Goal: Complete application form: Complete application form

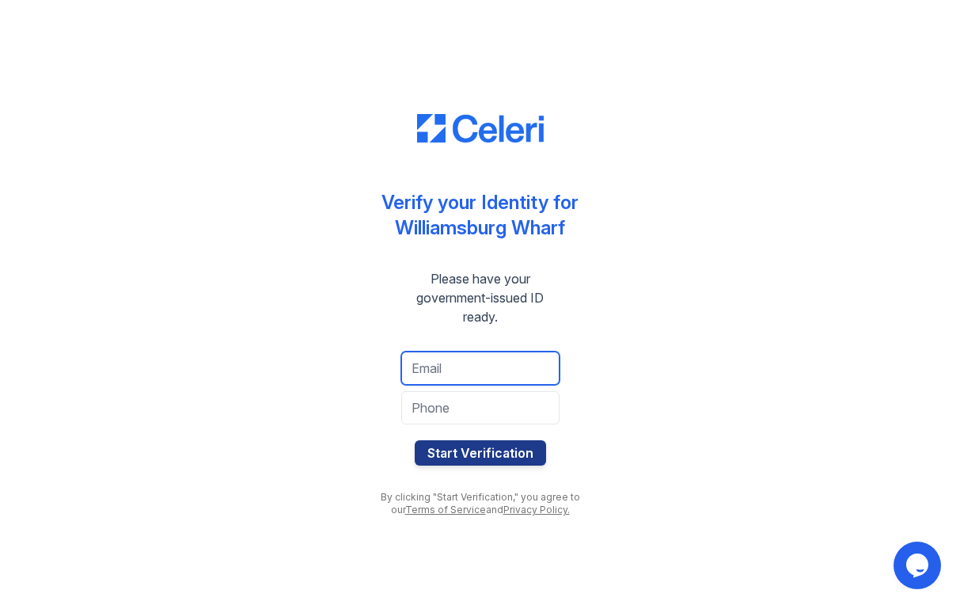
click at [477, 370] on input "email" at bounding box center [480, 368] width 158 height 33
type input "omer@chaoslabs.xyz"
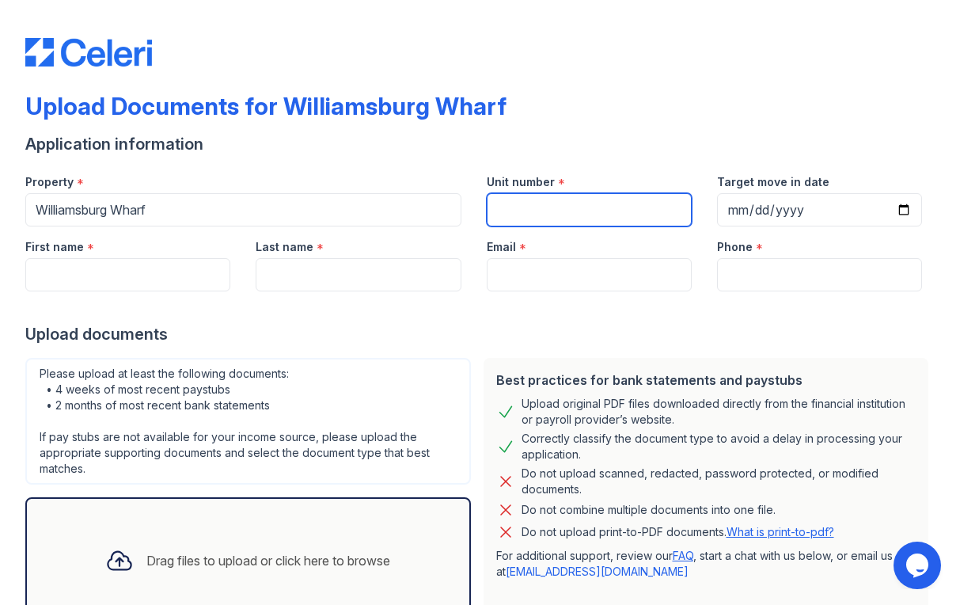
click at [553, 222] on input "Unit number" at bounding box center [589, 209] width 205 height 33
type input "1902"
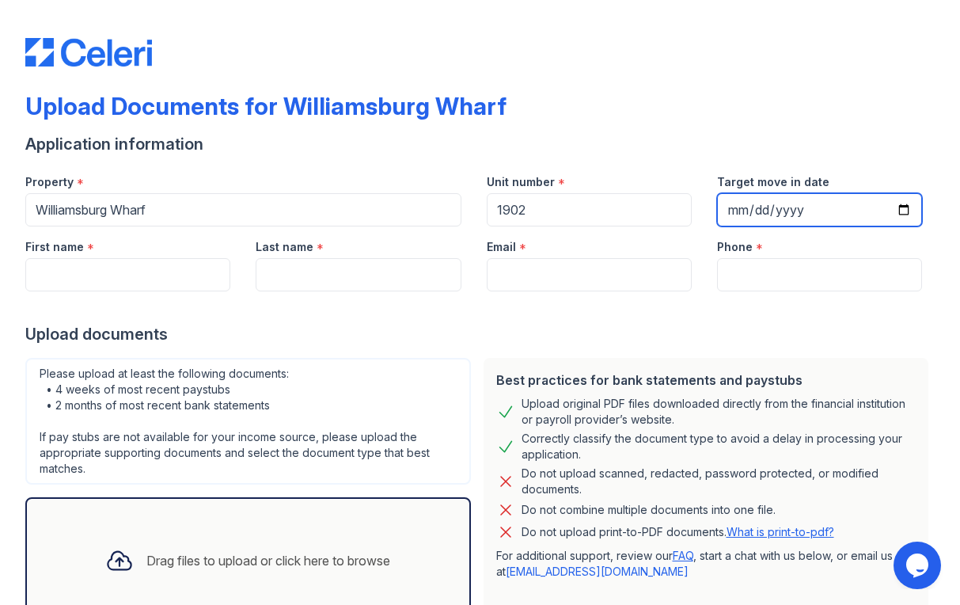
click at [791, 208] on input "Target move in date" at bounding box center [819, 209] width 205 height 33
click at [907, 212] on input "Target move in date" at bounding box center [819, 209] width 205 height 33
type input "[DATE]"
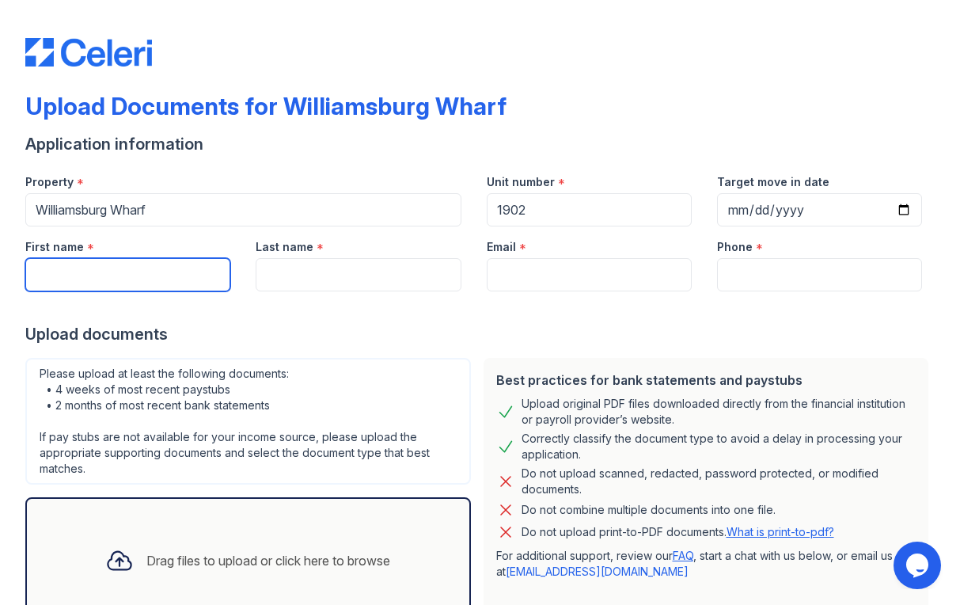
click at [165, 271] on input "First name" at bounding box center [127, 274] width 205 height 33
type input "[PERSON_NAME]"
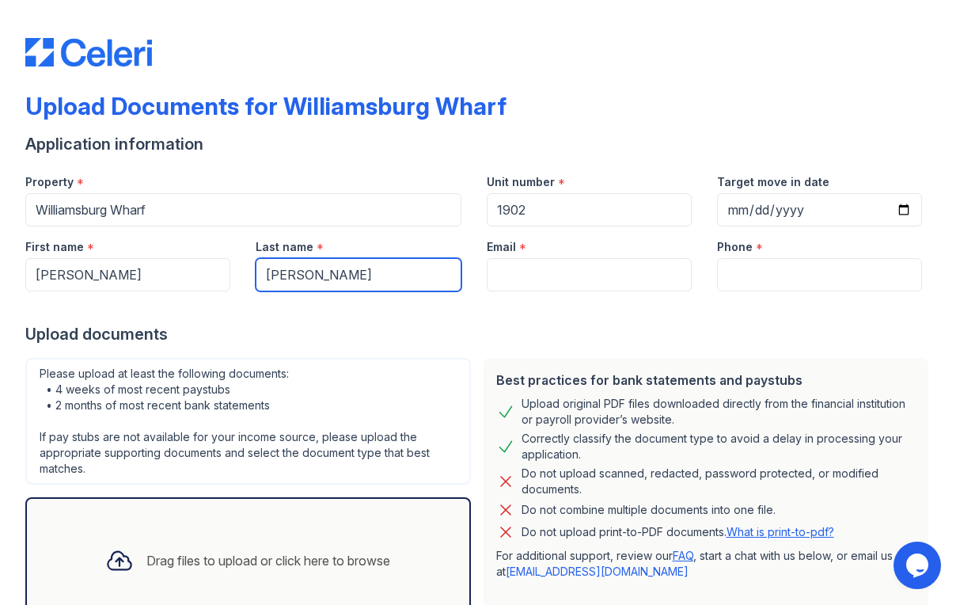
type input "[PERSON_NAME]"
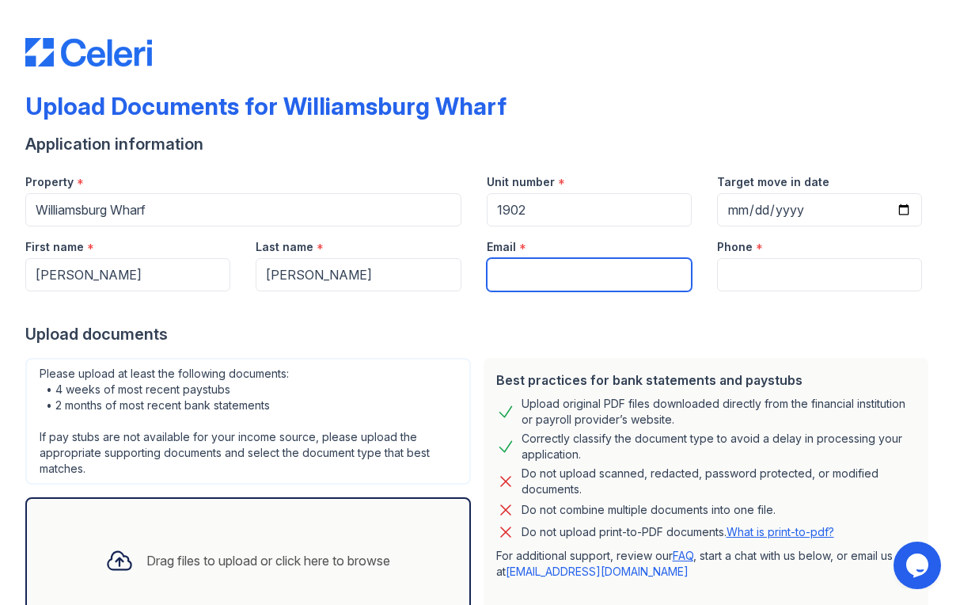
click at [540, 278] on input "Email" at bounding box center [589, 274] width 205 height 33
type input "[PERSON_NAME][EMAIL_ADDRESS][DOMAIN_NAME]"
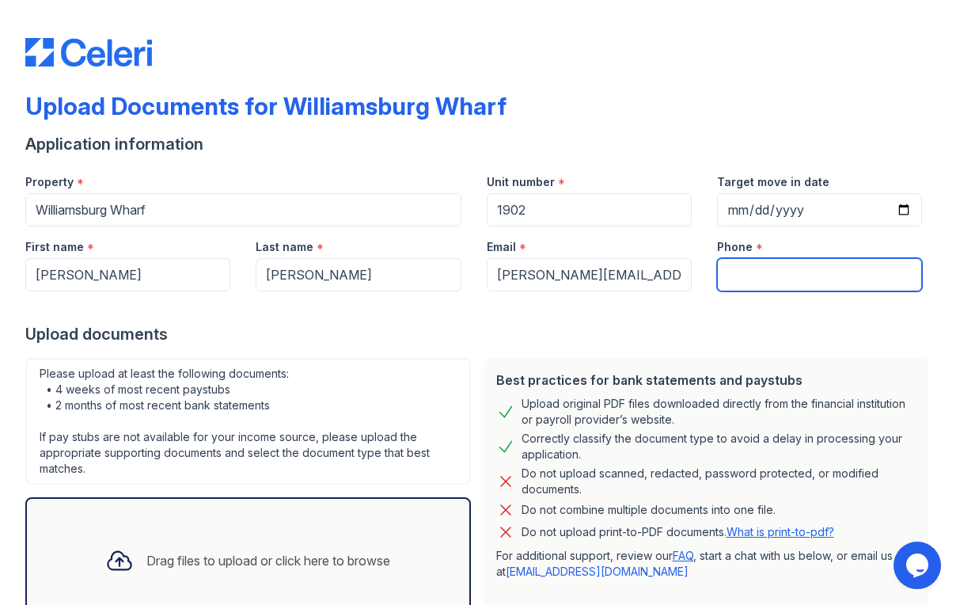
click at [824, 283] on input "Phone" at bounding box center [819, 274] width 205 height 33
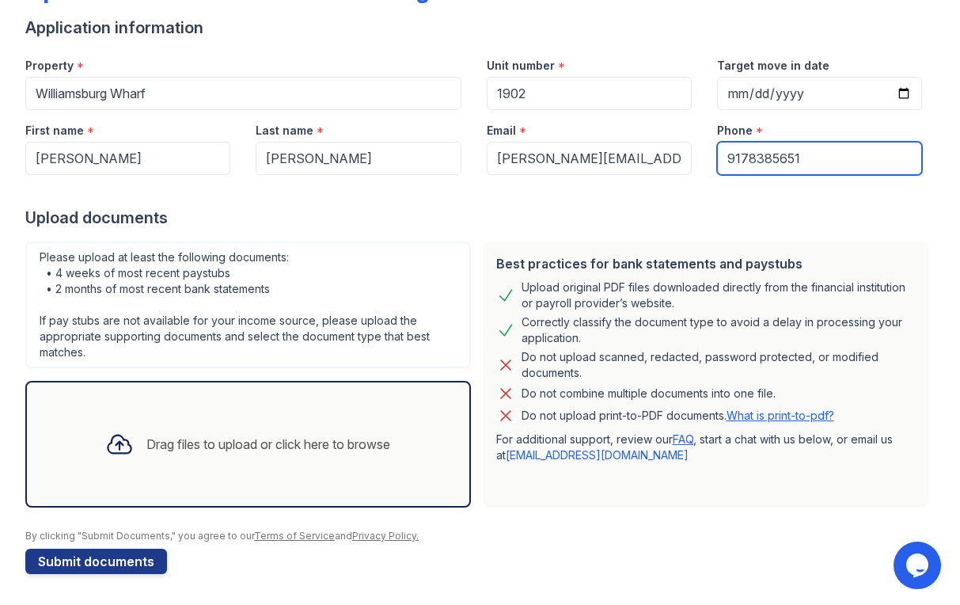
scroll to position [117, 0]
type input "9178385651"
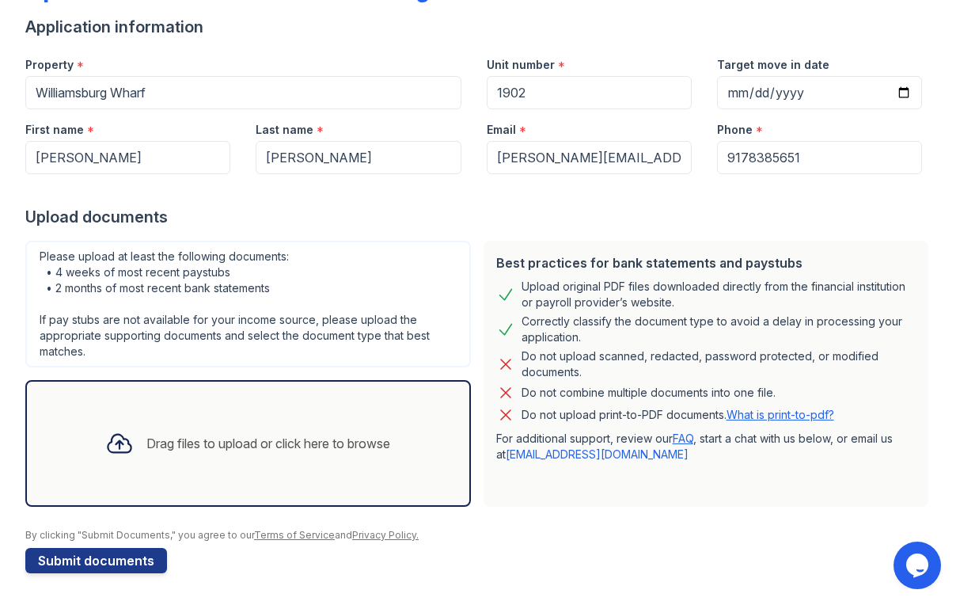
click at [283, 444] on div "Drag files to upload or click here to browse" at bounding box center [268, 443] width 244 height 19
click at [124, 560] on button "Submit documents" at bounding box center [96, 560] width 142 height 25
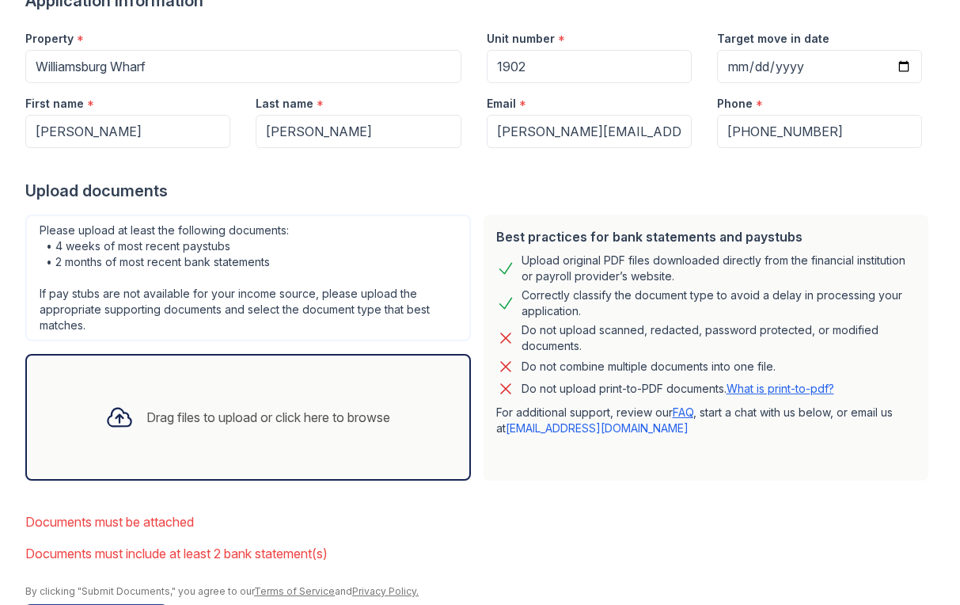
scroll to position [213, 0]
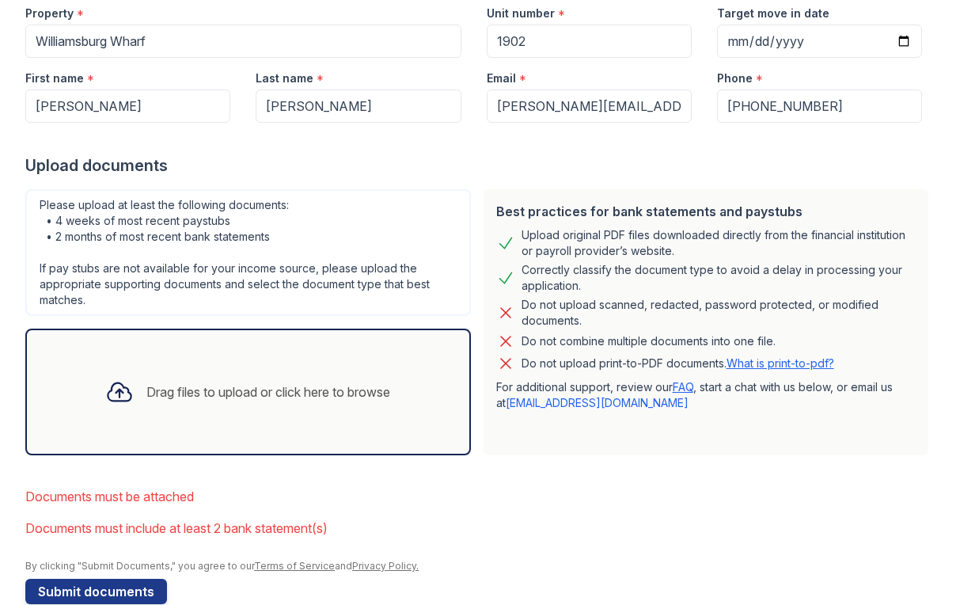
click at [241, 410] on div "Drag files to upload or click here to browse" at bounding box center [248, 392] width 310 height 54
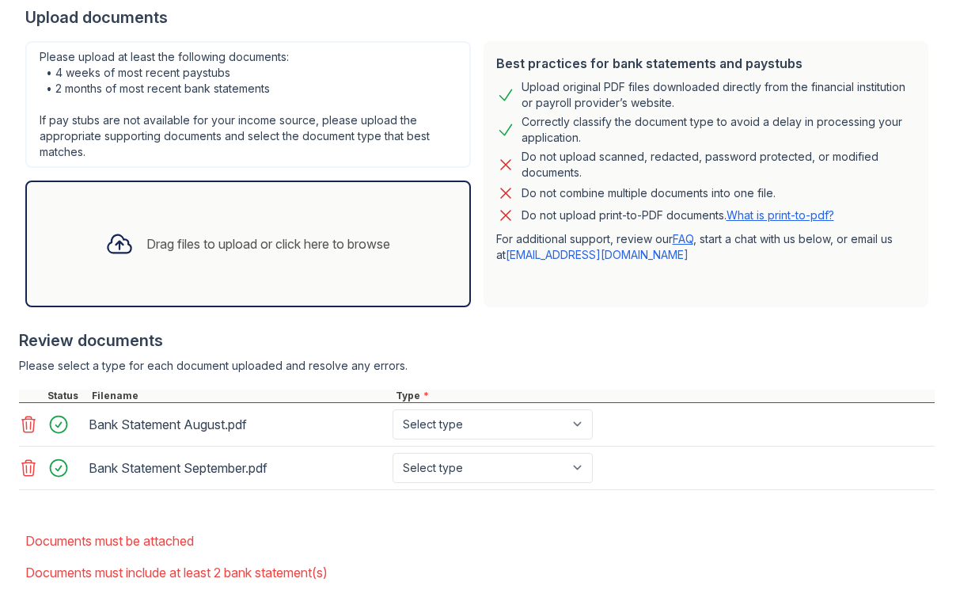
scroll to position [397, 0]
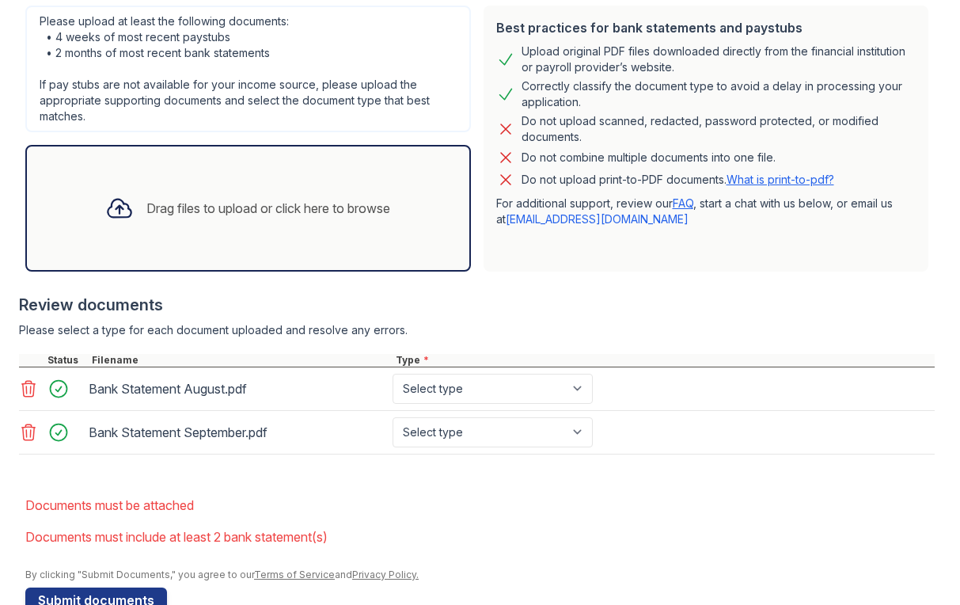
click at [183, 214] on div "Drag files to upload or click here to browse" at bounding box center [268, 208] width 244 height 19
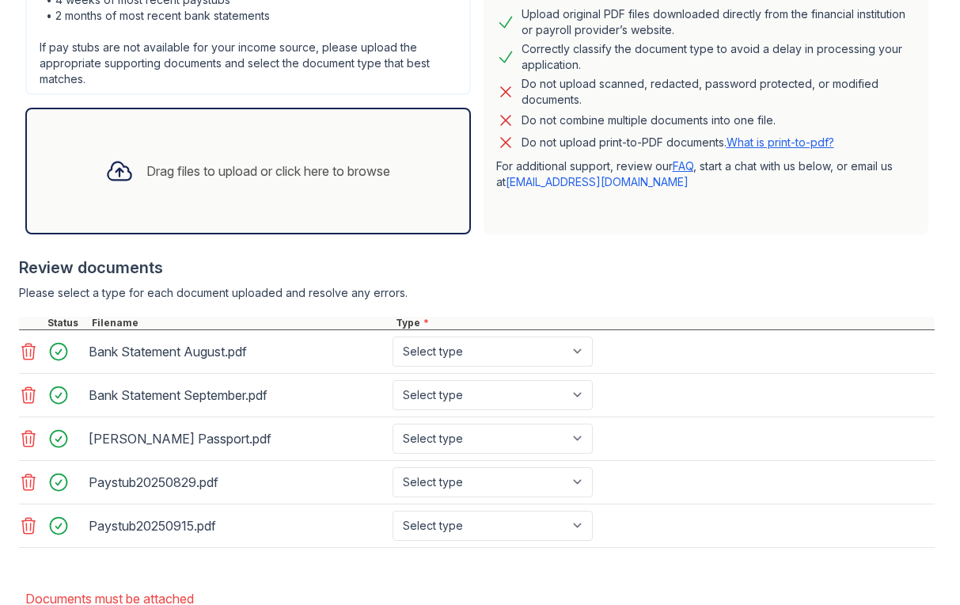
scroll to position [495, 0]
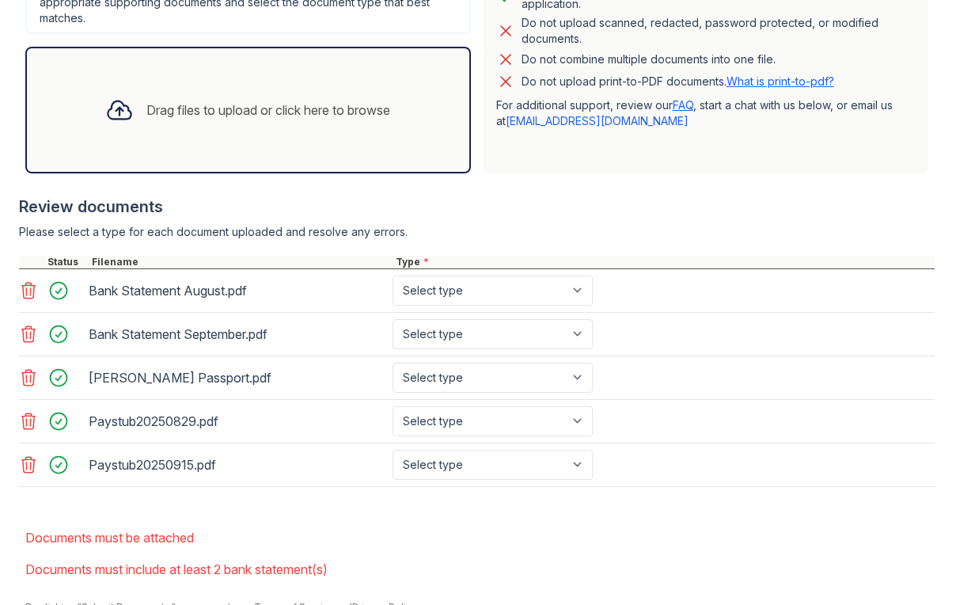
click at [192, 102] on div "Drag files to upload or click here to browse" at bounding box center [268, 110] width 244 height 19
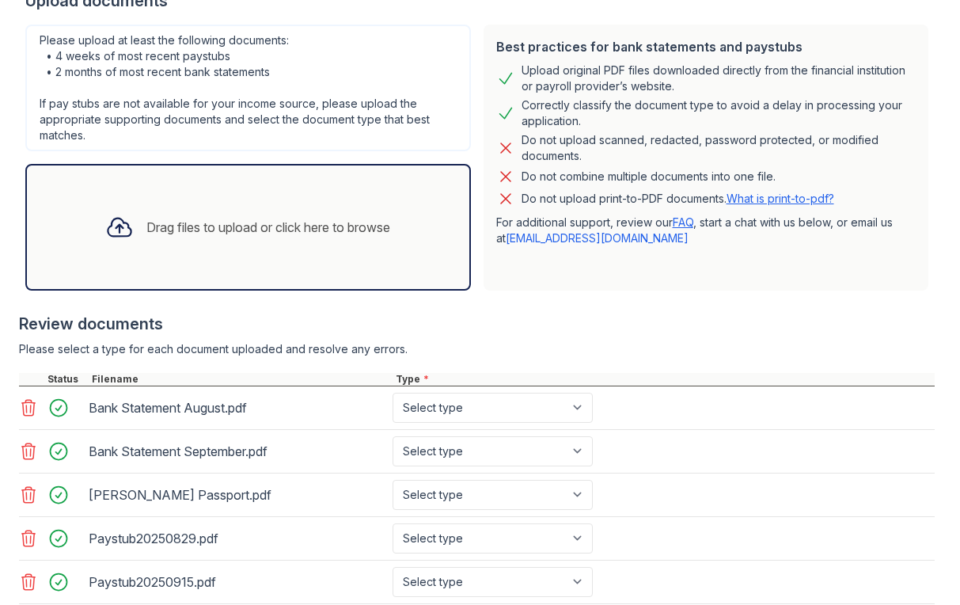
scroll to position [346, 0]
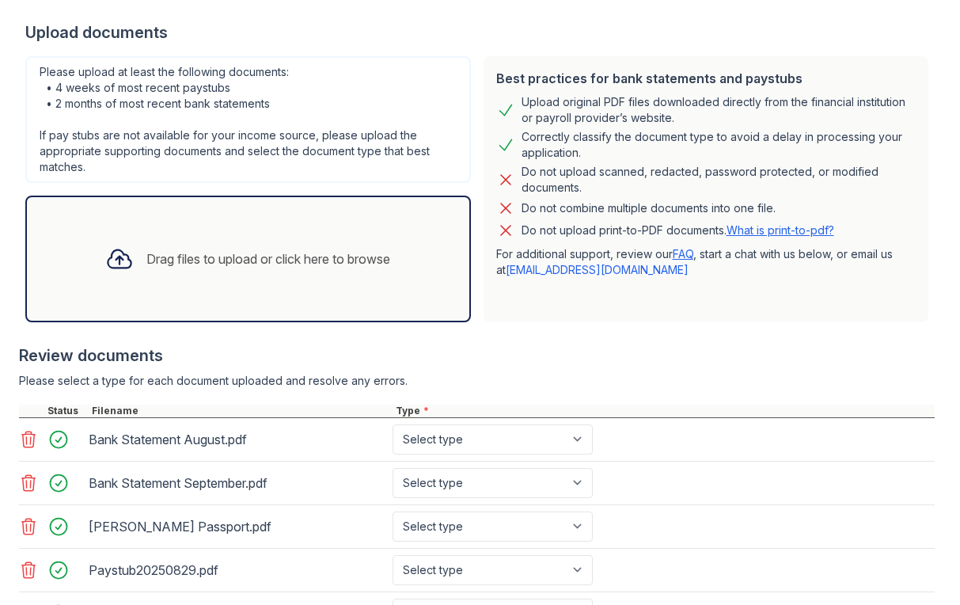
click at [171, 257] on div "Drag files to upload or click here to browse" at bounding box center [268, 258] width 244 height 19
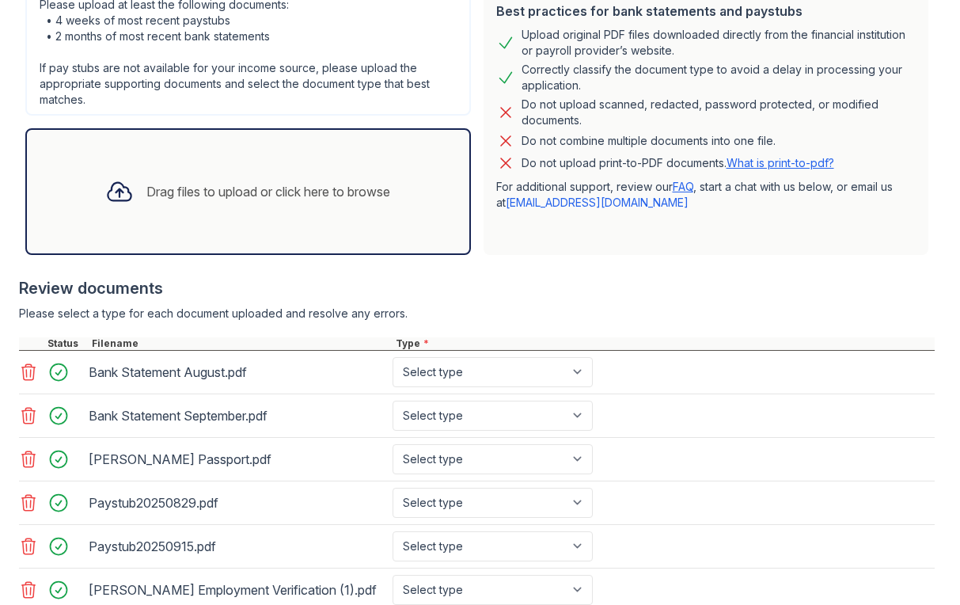
scroll to position [449, 0]
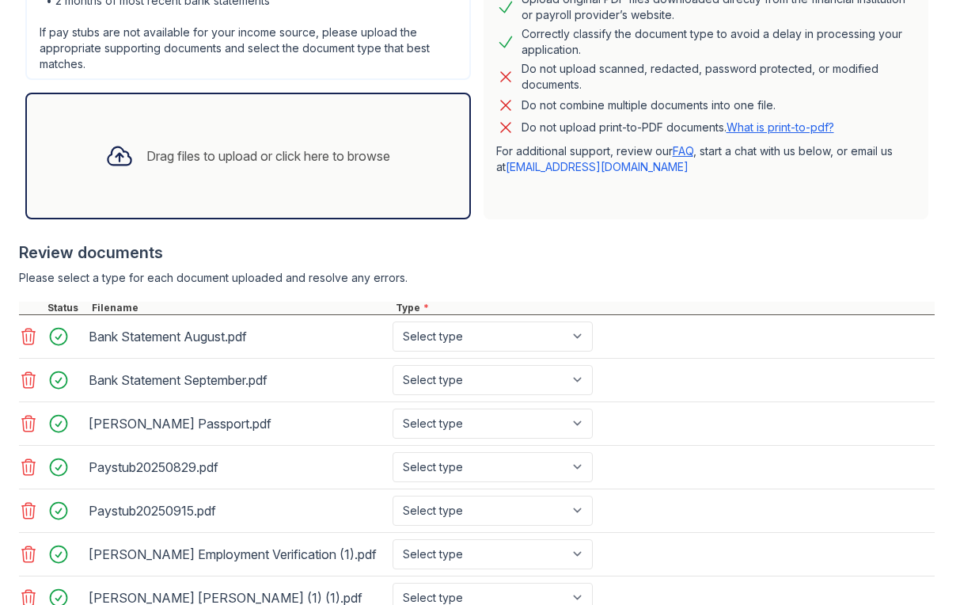
click at [261, 154] on div "Drag files to upload or click here to browse" at bounding box center [268, 155] width 244 height 19
click at [250, 154] on div "Drag files to upload or click here to browse" at bounding box center [268, 155] width 244 height 19
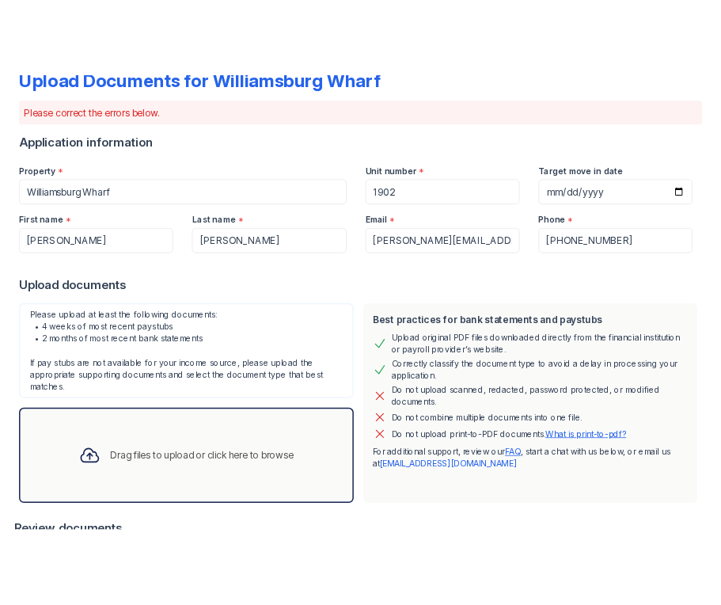
scroll to position [103, 0]
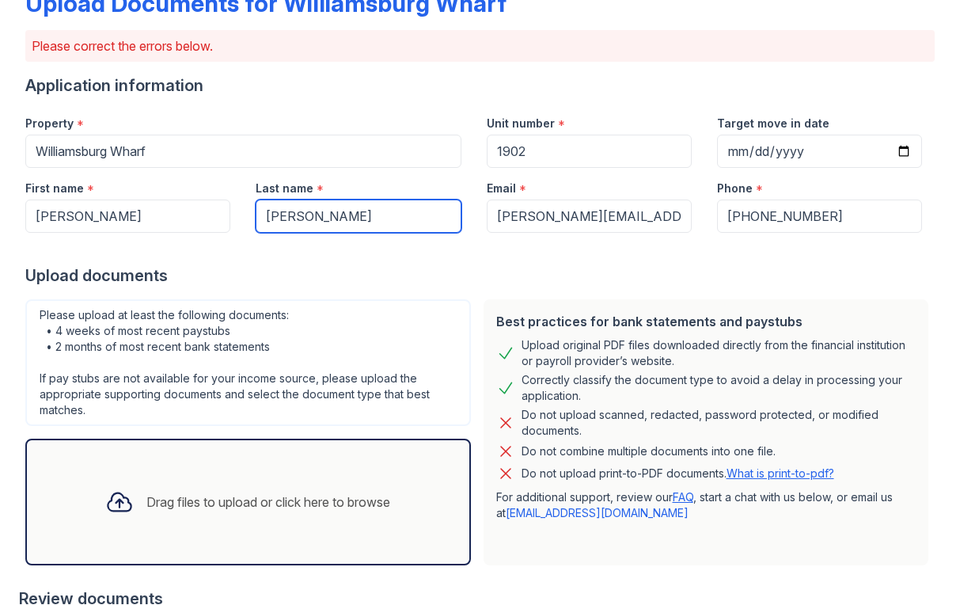
click at [391, 215] on input "[PERSON_NAME]" at bounding box center [358, 216] width 205 height 33
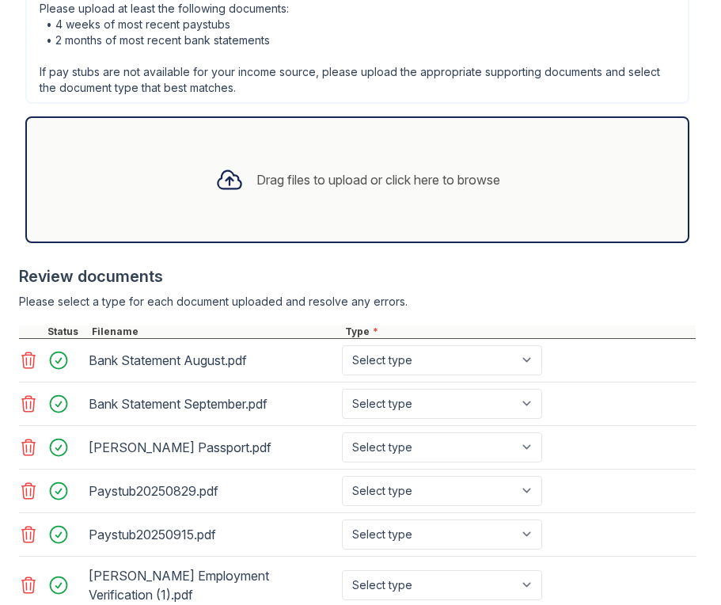
scroll to position [357, 0]
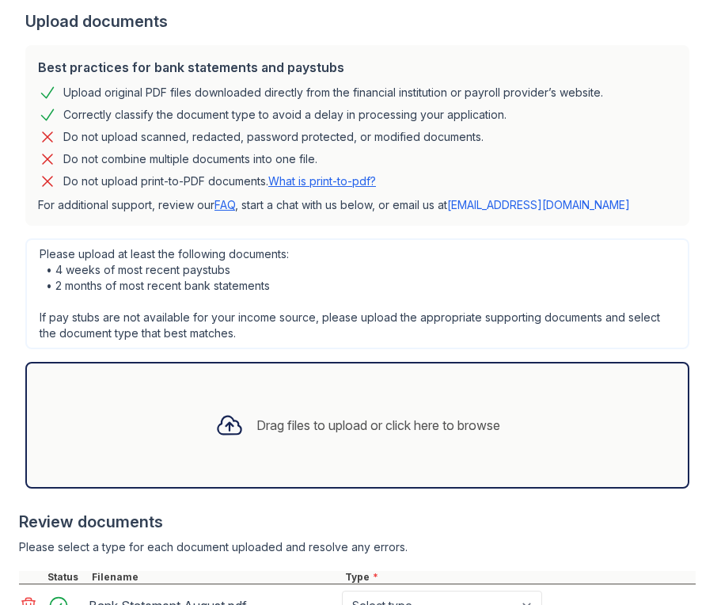
click at [322, 423] on div "Drag files to upload or click here to browse" at bounding box center [379, 425] width 244 height 19
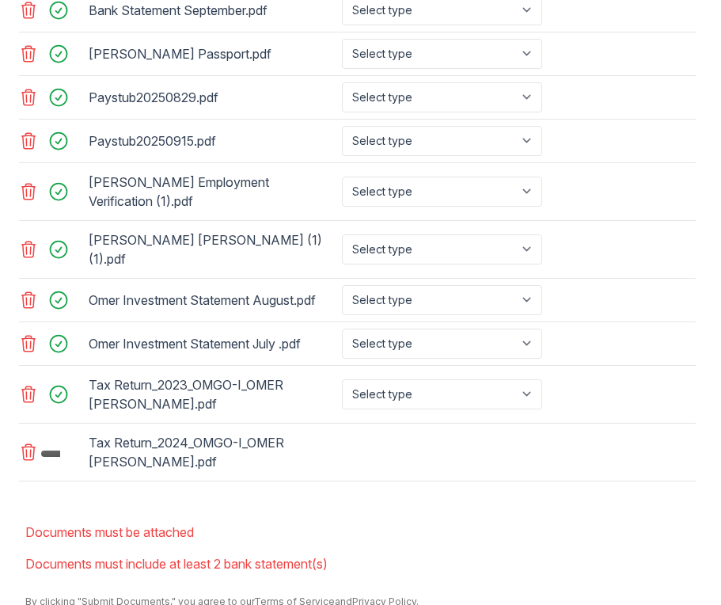
scroll to position [1034, 0]
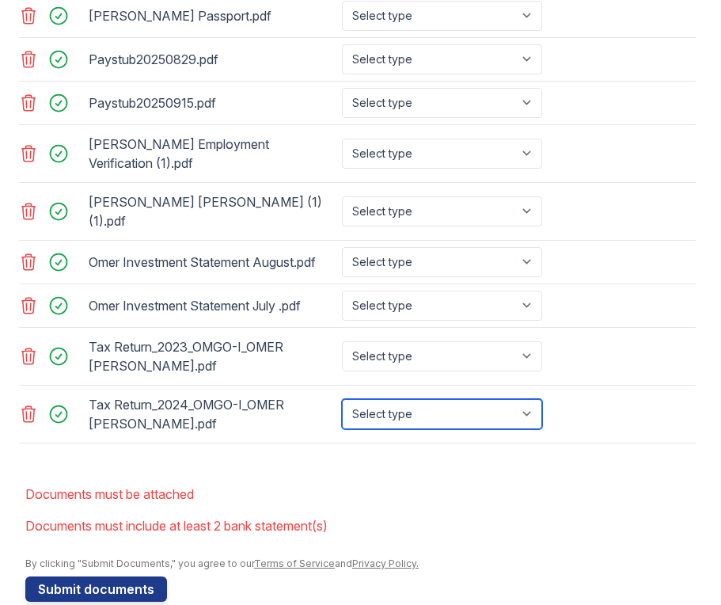
click at [493, 399] on select "Select type Paystub Bank Statement Offer Letter Tax Documents Benefit Award Let…" at bounding box center [442, 414] width 200 height 30
select select "tax_documents"
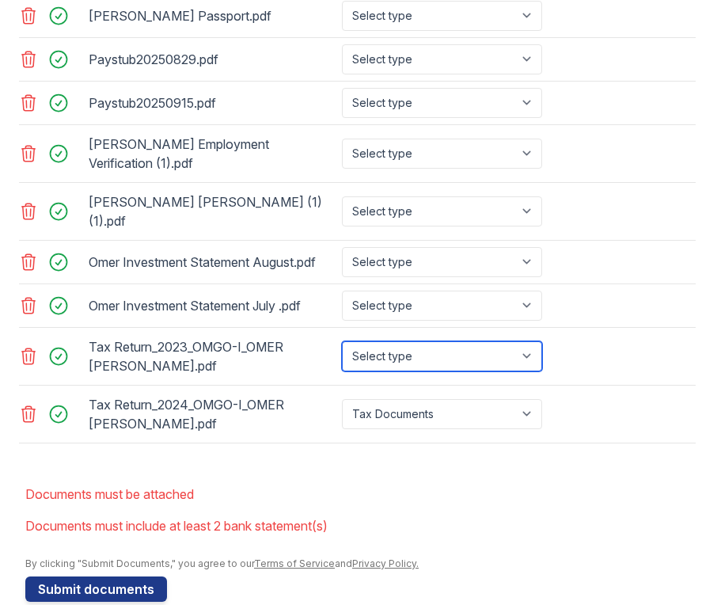
click at [435, 341] on select "Select type Paystub Bank Statement Offer Letter Tax Documents Benefit Award Let…" at bounding box center [442, 356] width 200 height 30
select select "tax_documents"
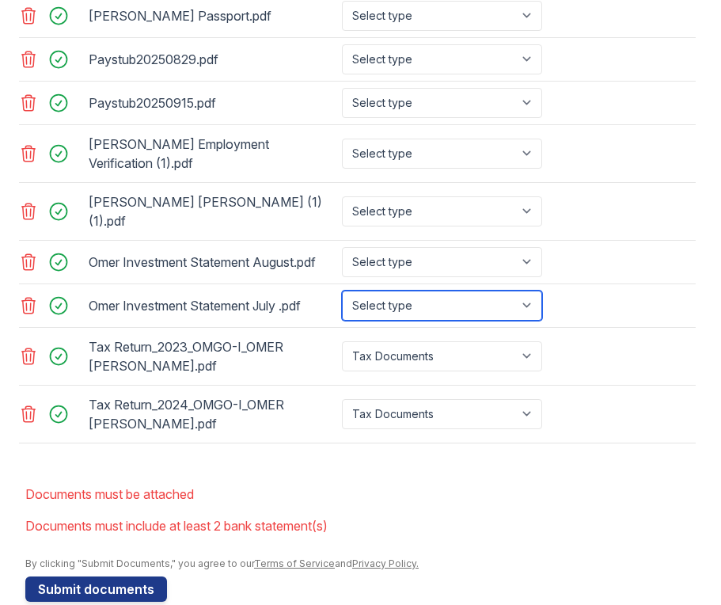
click at [416, 291] on select "Select type Paystub Bank Statement Offer Letter Tax Documents Benefit Award Let…" at bounding box center [442, 306] width 200 height 30
select select "investment_account_statement"
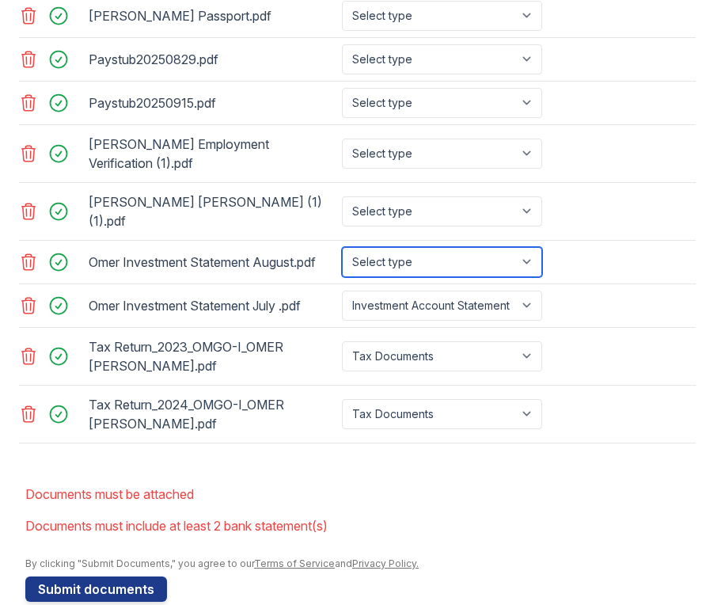
click at [434, 247] on select "Select type Paystub Bank Statement Offer Letter Tax Documents Benefit Award Let…" at bounding box center [442, 262] width 200 height 30
select select "investment_account_statement"
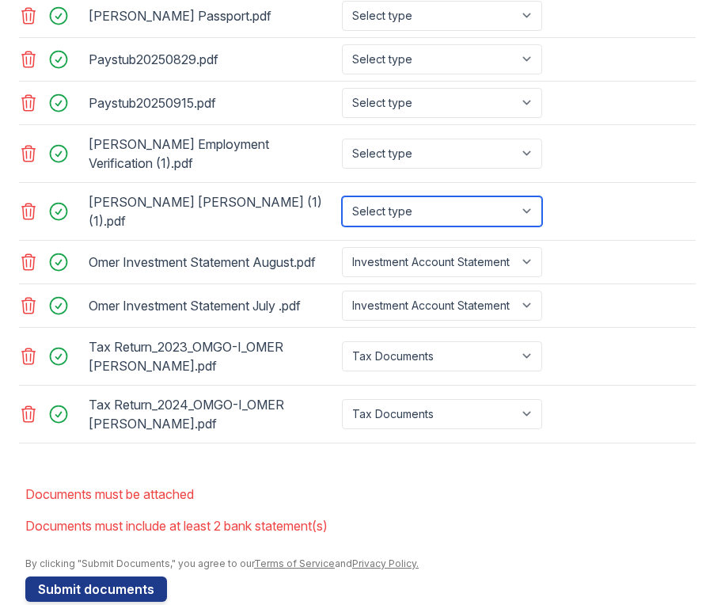
click at [425, 196] on select "Select type Paystub Bank Statement Offer Letter Tax Documents Benefit Award Let…" at bounding box center [442, 211] width 200 height 30
select select "offer_letter"
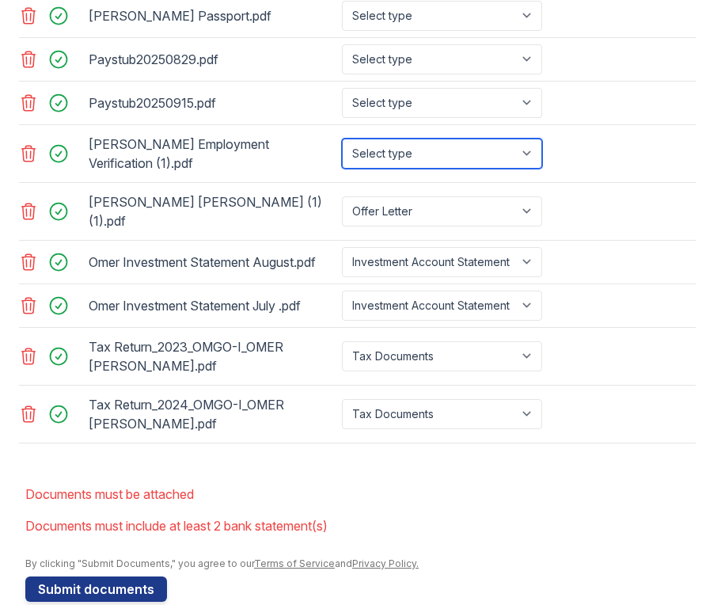
click at [435, 147] on select "Select type Paystub Bank Statement Offer Letter Tax Documents Benefit Award Let…" at bounding box center [442, 154] width 200 height 30
click at [424, 146] on select "Select type Paystub Bank Statement Offer Letter Tax Documents Benefit Award Let…" at bounding box center [442, 154] width 200 height 30
select select "other"
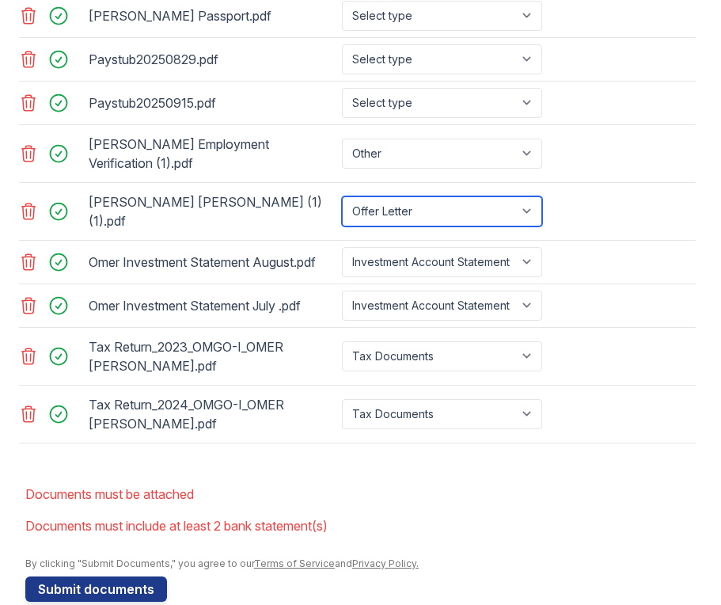
click at [428, 196] on select "Select type Paystub Bank Statement Offer Letter Tax Documents Benefit Award Let…" at bounding box center [442, 211] width 200 height 30
select select "other"
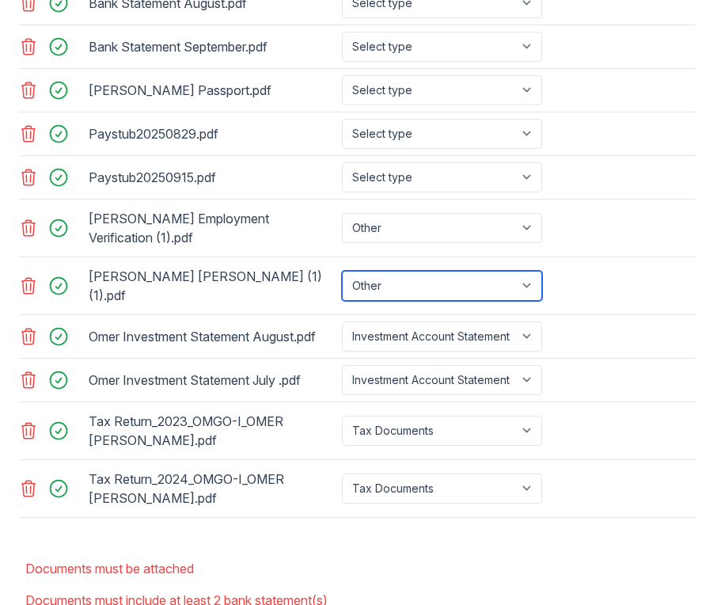
scroll to position [944, 0]
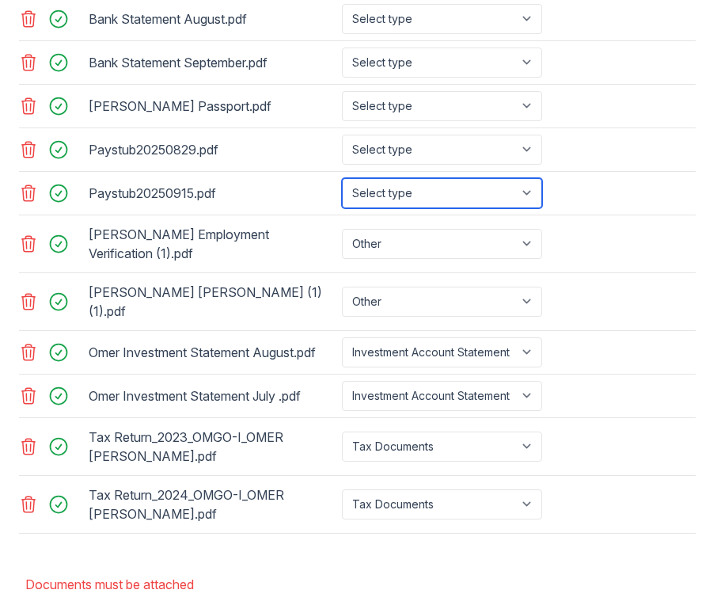
click at [434, 206] on select "Select type Paystub Bank Statement Offer Letter Tax Documents Benefit Award Let…" at bounding box center [442, 193] width 200 height 30
select select "paystub"
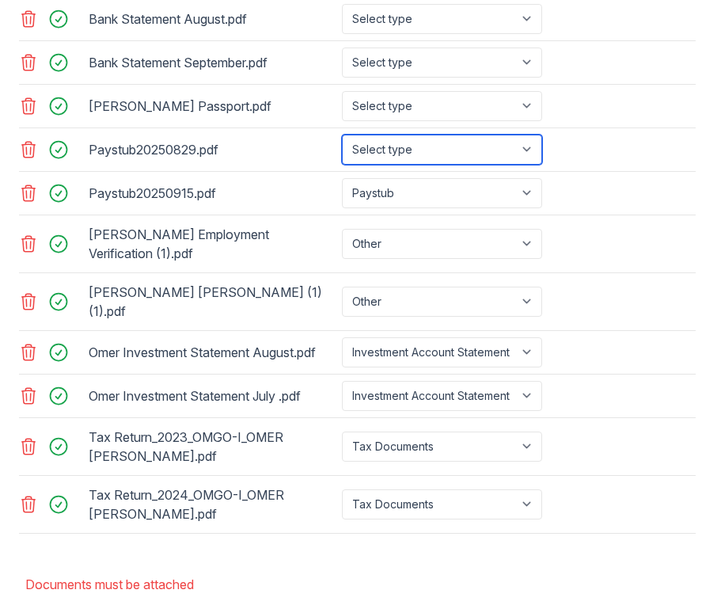
click at [409, 145] on select "Select type Paystub Bank Statement Offer Letter Tax Documents Benefit Award Let…" at bounding box center [442, 150] width 200 height 30
select select "paystub"
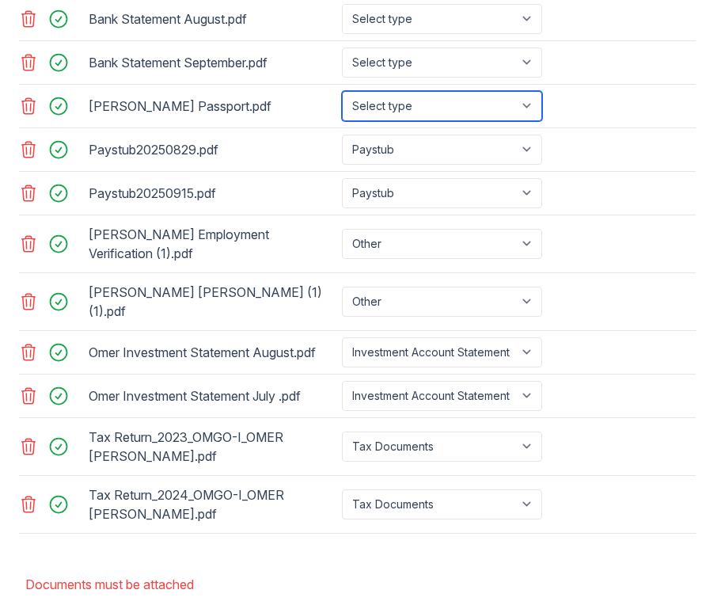
click at [411, 110] on select "Select type Paystub Bank Statement Offer Letter Tax Documents Benefit Award Let…" at bounding box center [442, 106] width 200 height 30
select select "other"
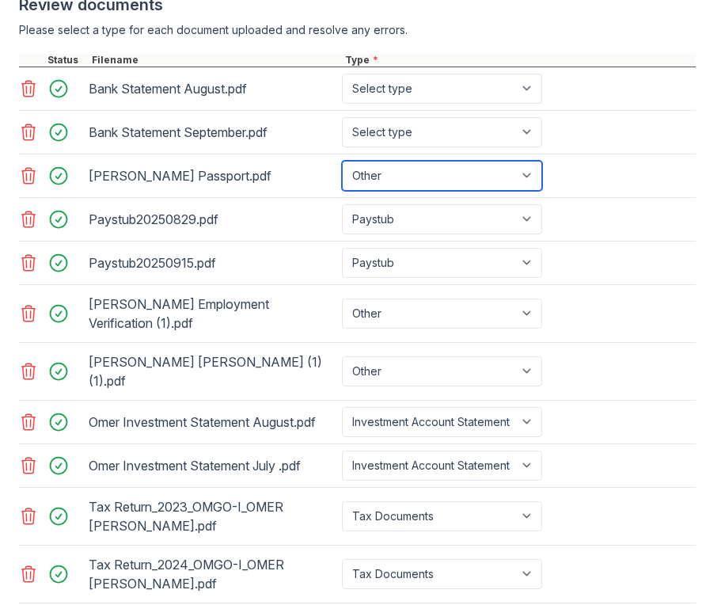
scroll to position [855, 0]
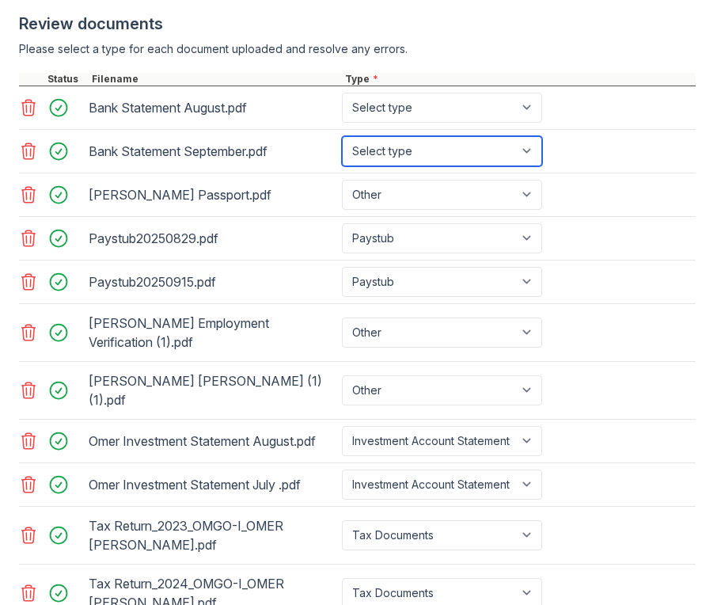
click at [404, 163] on select "Select type Paystub Bank Statement Offer Letter Tax Documents Benefit Award Let…" at bounding box center [442, 151] width 200 height 30
select select "bank_statement"
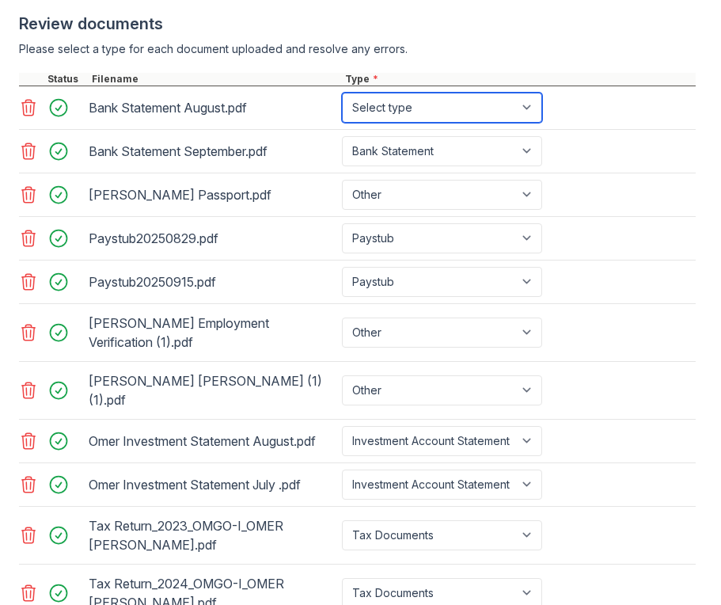
click at [397, 111] on select "Select type Paystub Bank Statement Offer Letter Tax Documents Benefit Award Let…" at bounding box center [442, 108] width 200 height 30
select select "bank_statement"
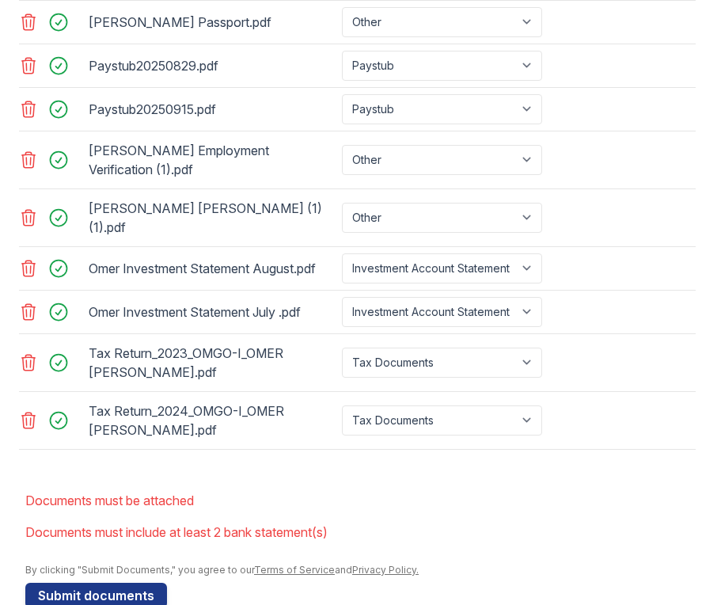
scroll to position [1034, 0]
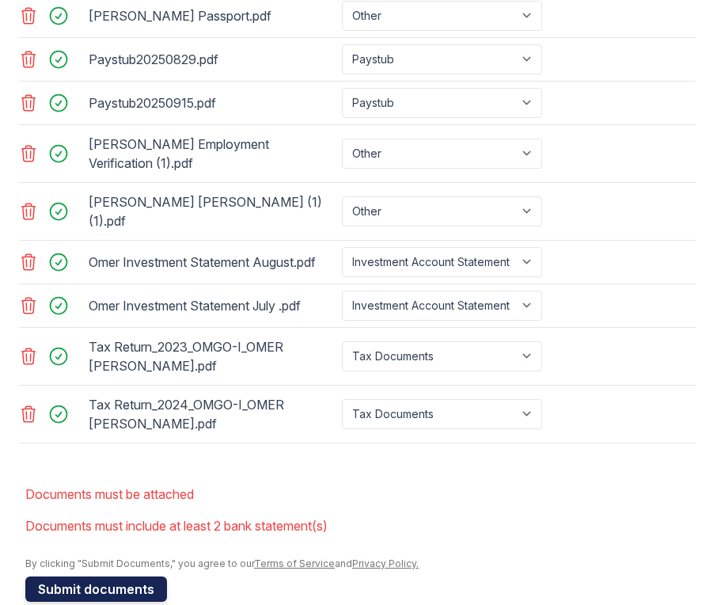
click at [131, 576] on button "Submit documents" at bounding box center [96, 588] width 142 height 25
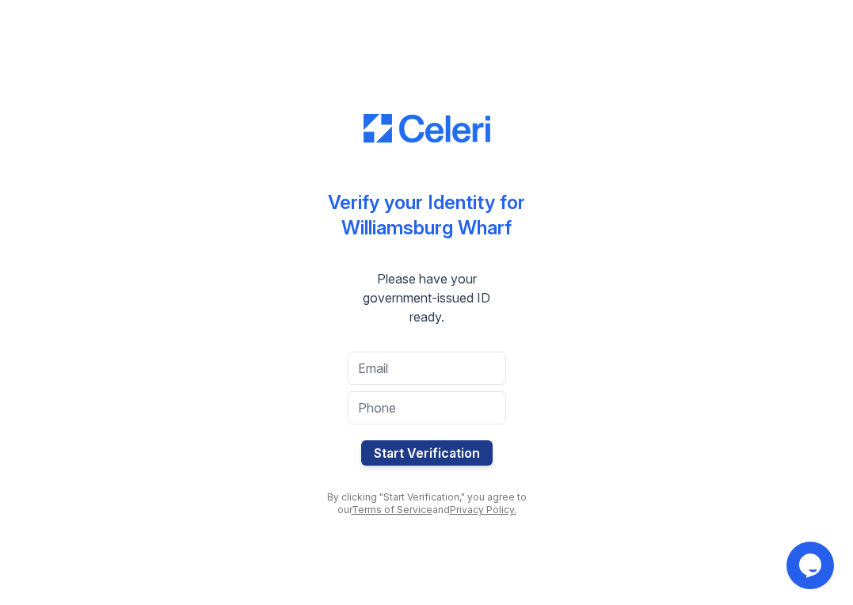
click at [686, 98] on div "Verify your Identity for [GEOGRAPHIC_DATA] Wharf Please have your government-is…" at bounding box center [426, 302] width 802 height 605
